Goal: Information Seeking & Learning: Learn about a topic

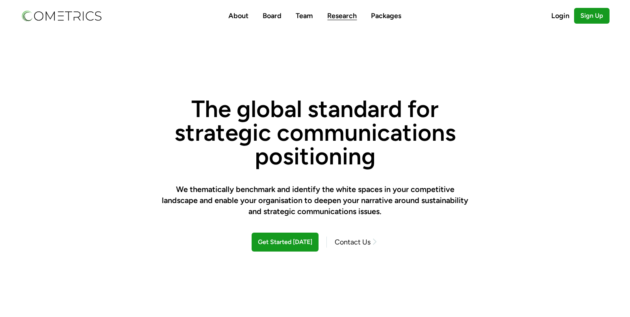
click at [343, 13] on link "Research" at bounding box center [342, 15] width 30 height 9
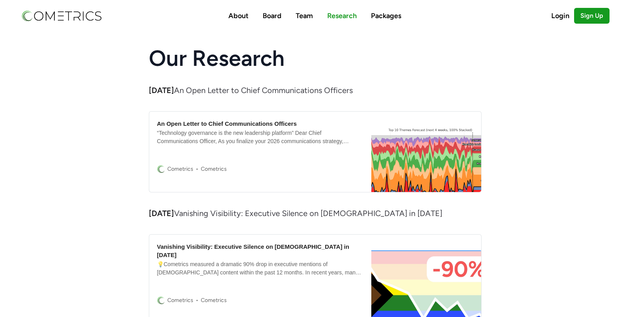
click at [198, 135] on div "“Technology governance is the new leadership platform” Dear Chief Communication…" at bounding box center [260, 137] width 207 height 17
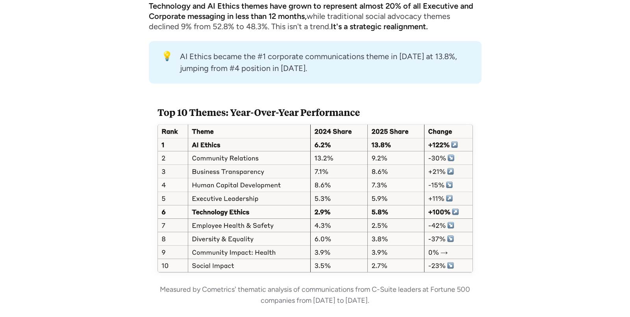
scroll to position [513, 0]
